Goal: Check status

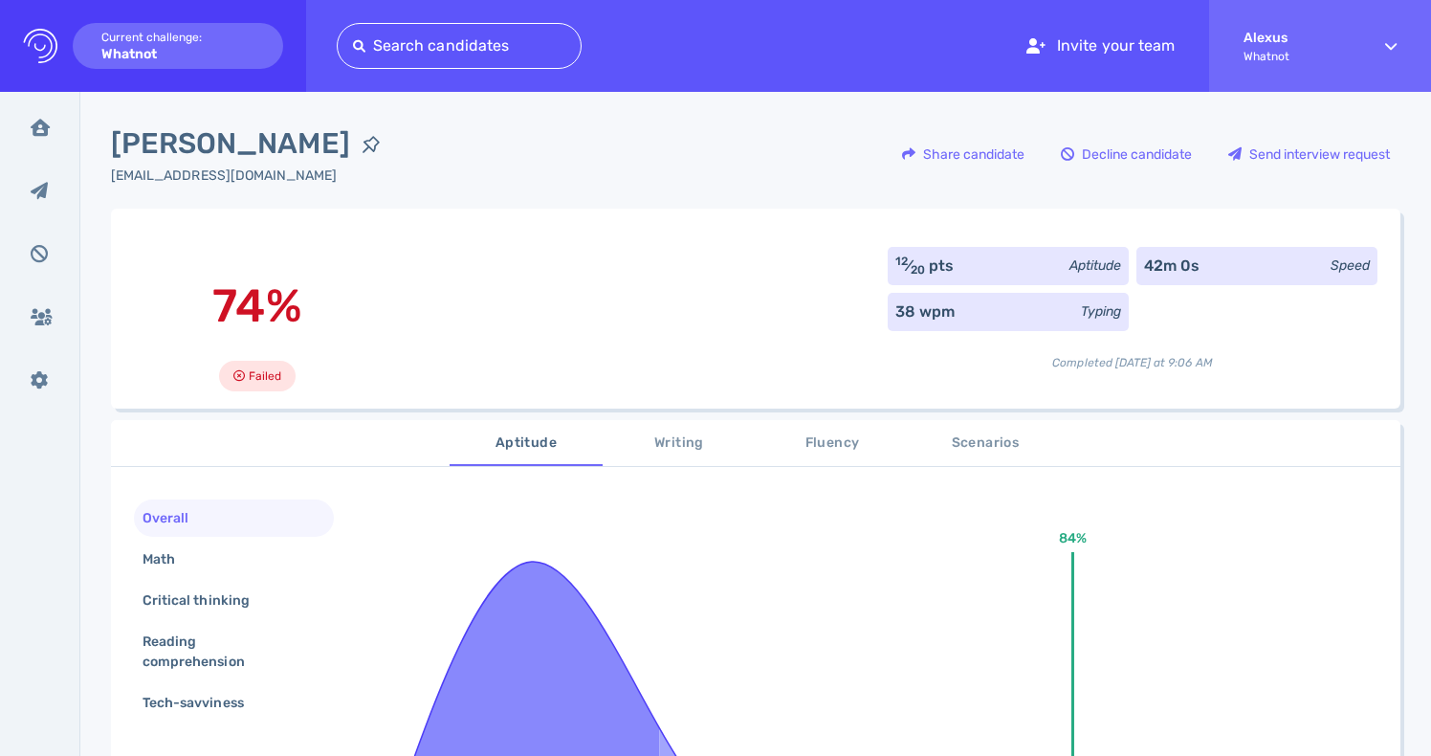
click at [604, 329] on div "74% Failed 12 ⁄ 20 pts Aptitude 42m 0s Speed 38 wpm Typing Completed today at 9…" at bounding box center [756, 309] width 1290 height 200
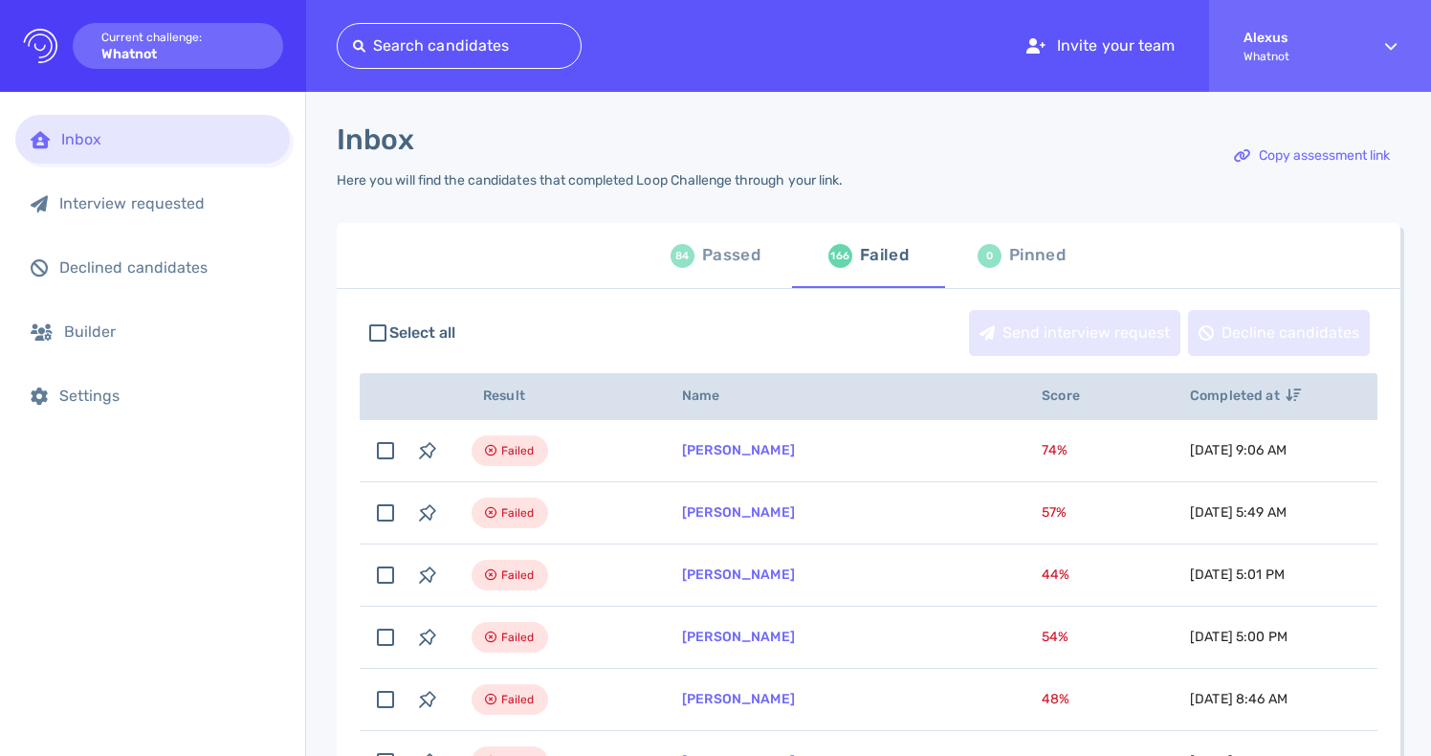
scroll to position [48, 0]
click at [686, 254] on div "84" at bounding box center [683, 257] width 24 height 24
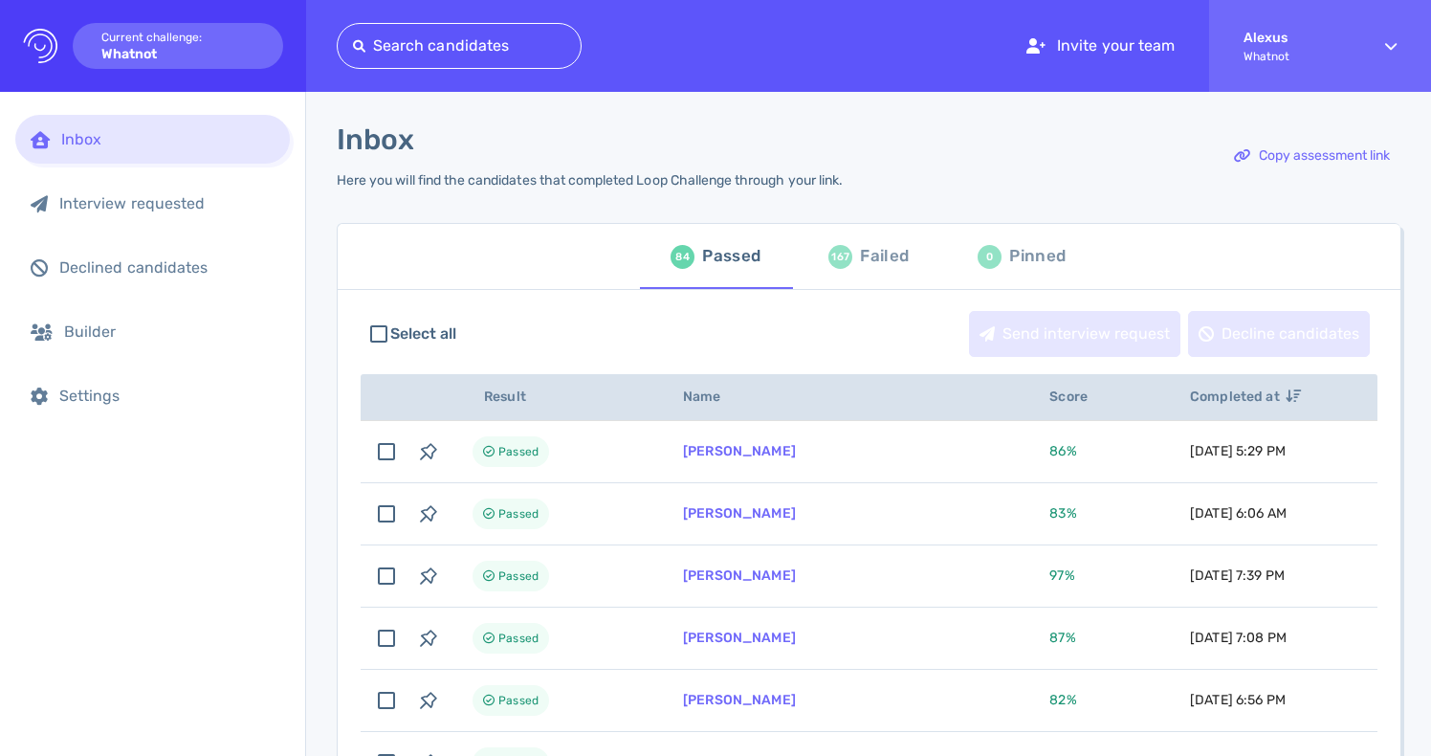
click at [834, 267] on div "167" at bounding box center [841, 257] width 24 height 24
